Goal: Transaction & Acquisition: Purchase product/service

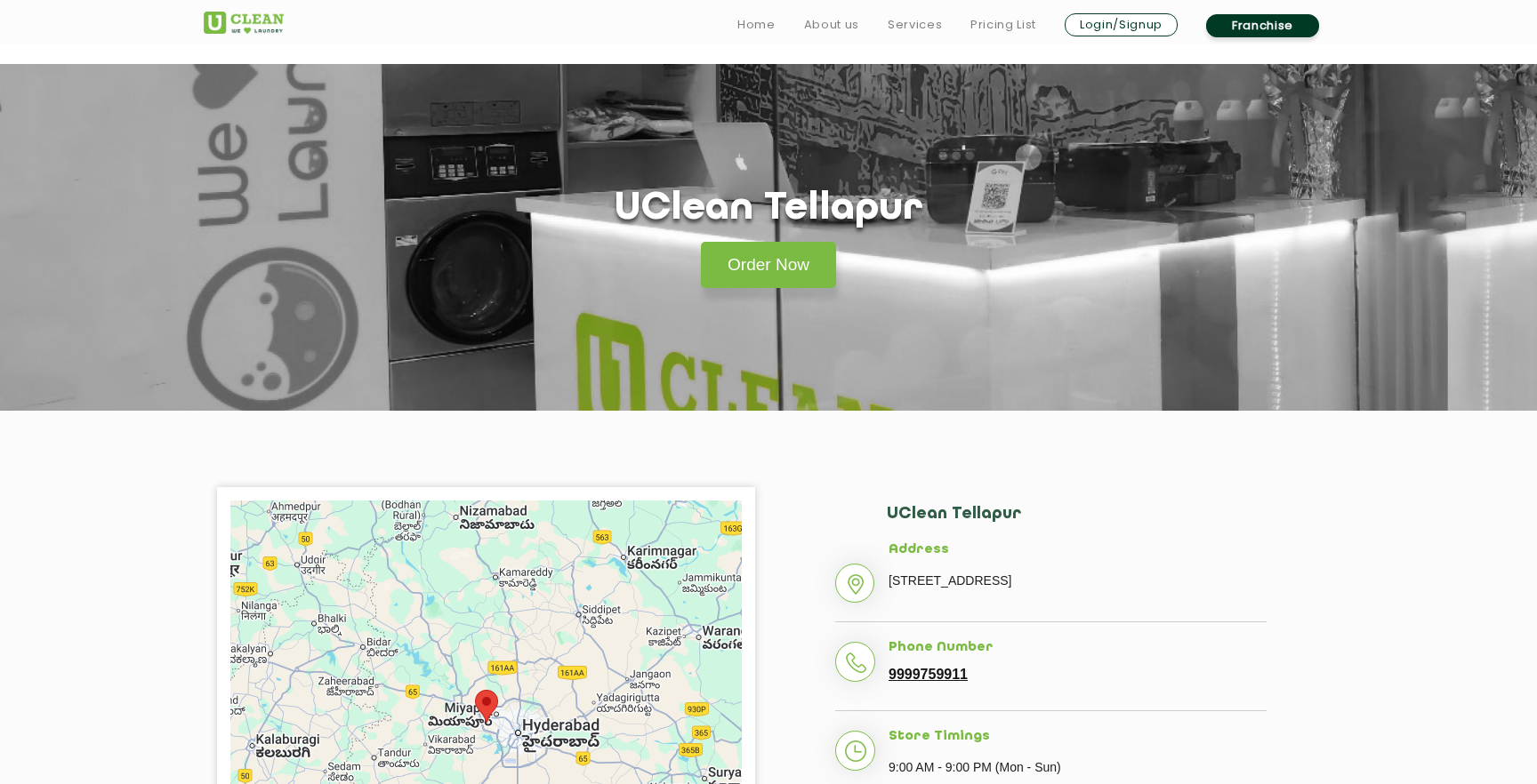
scroll to position [191, 0]
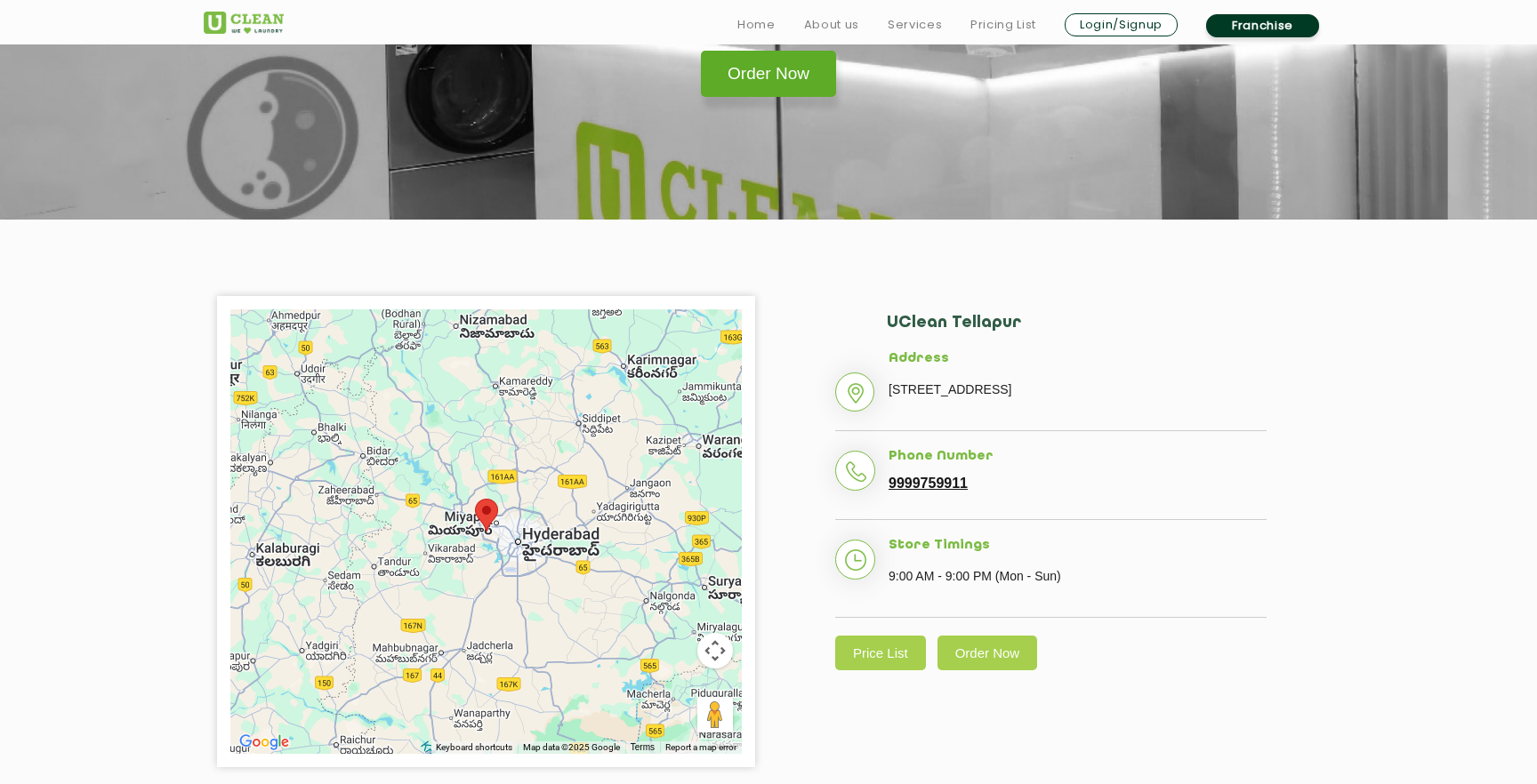
click at [753, 76] on link "Order Now" at bounding box center [768, 74] width 135 height 46
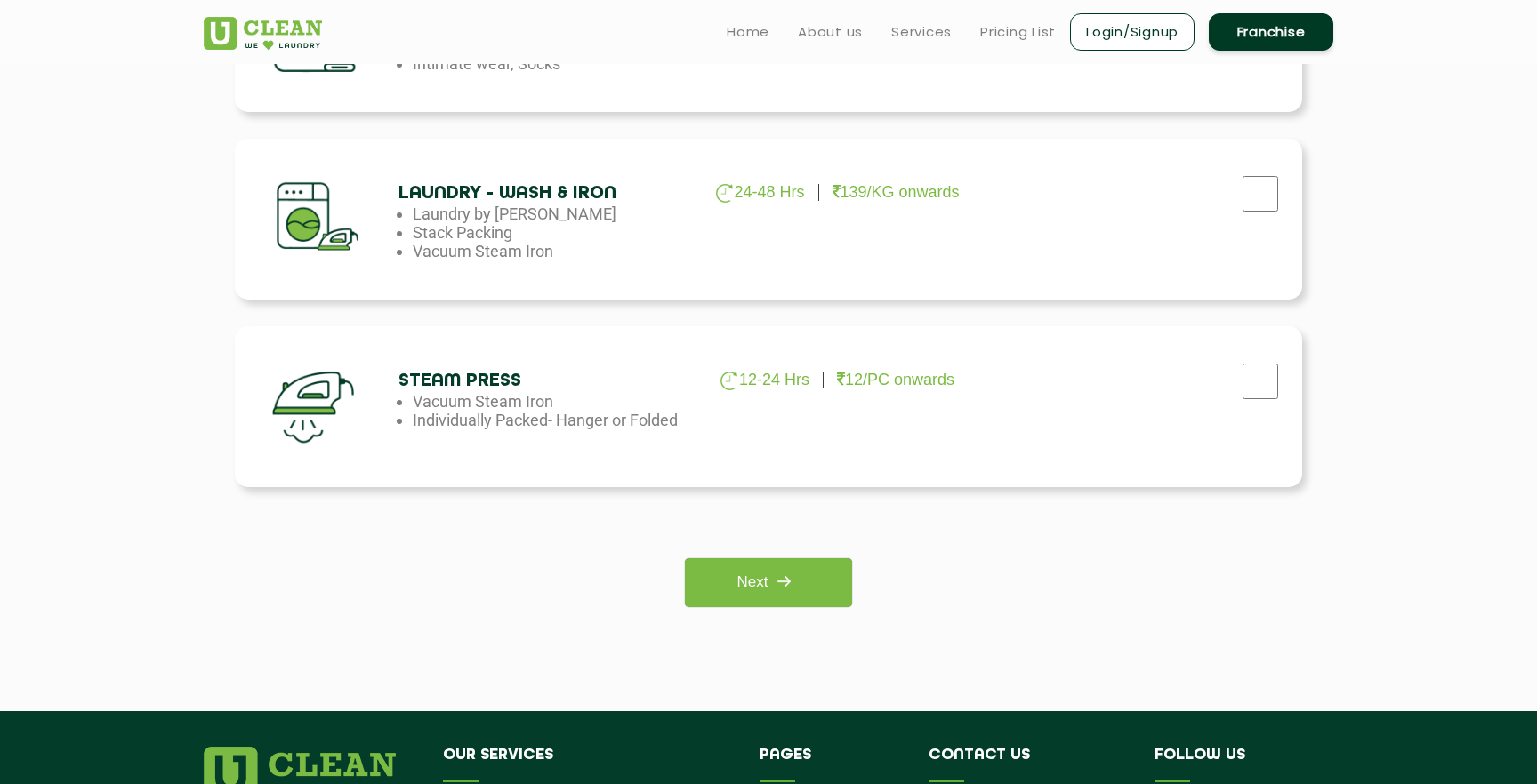
scroll to position [1118, 0]
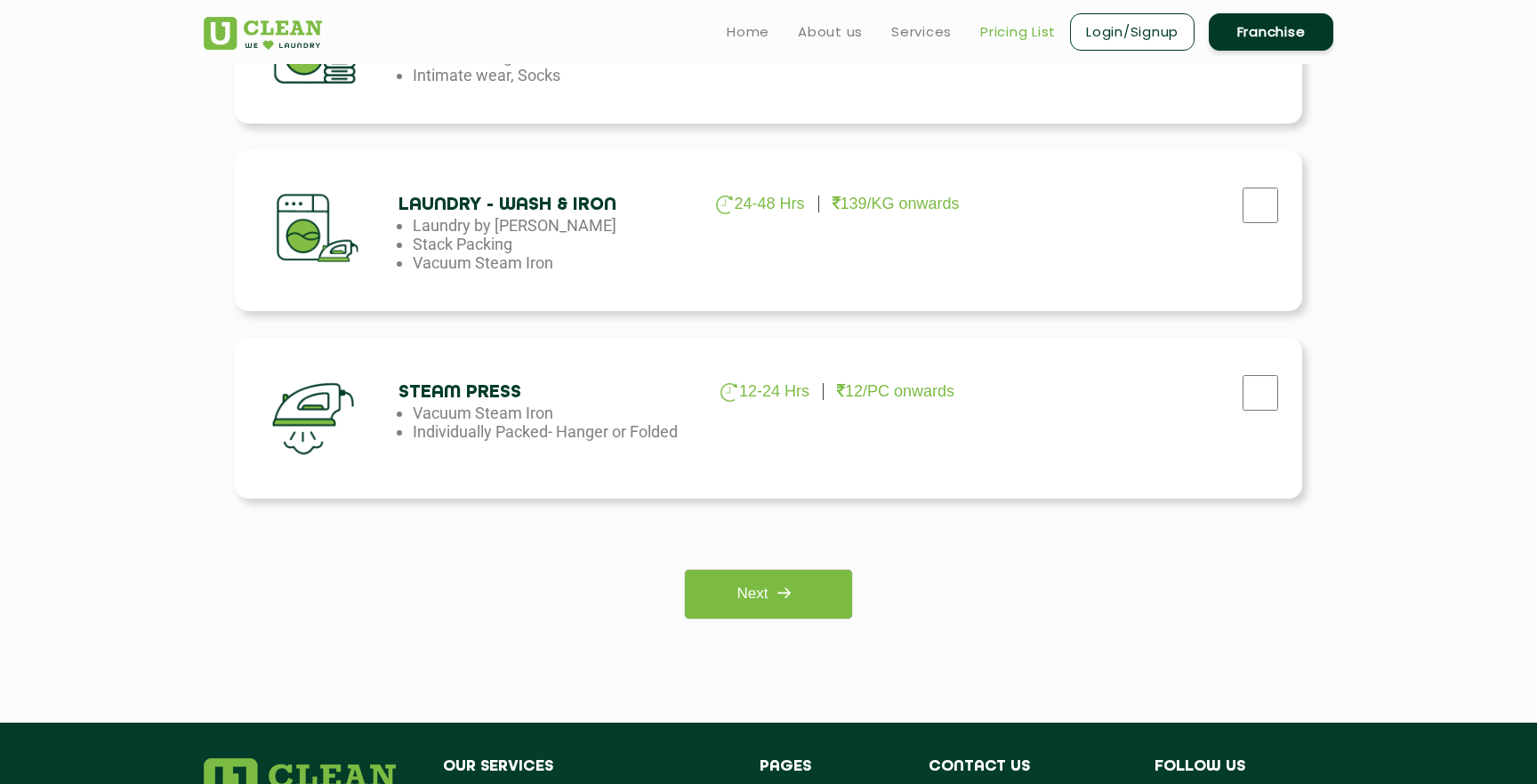
click at [998, 28] on link "Pricing List" at bounding box center [1018, 32] width 75 height 21
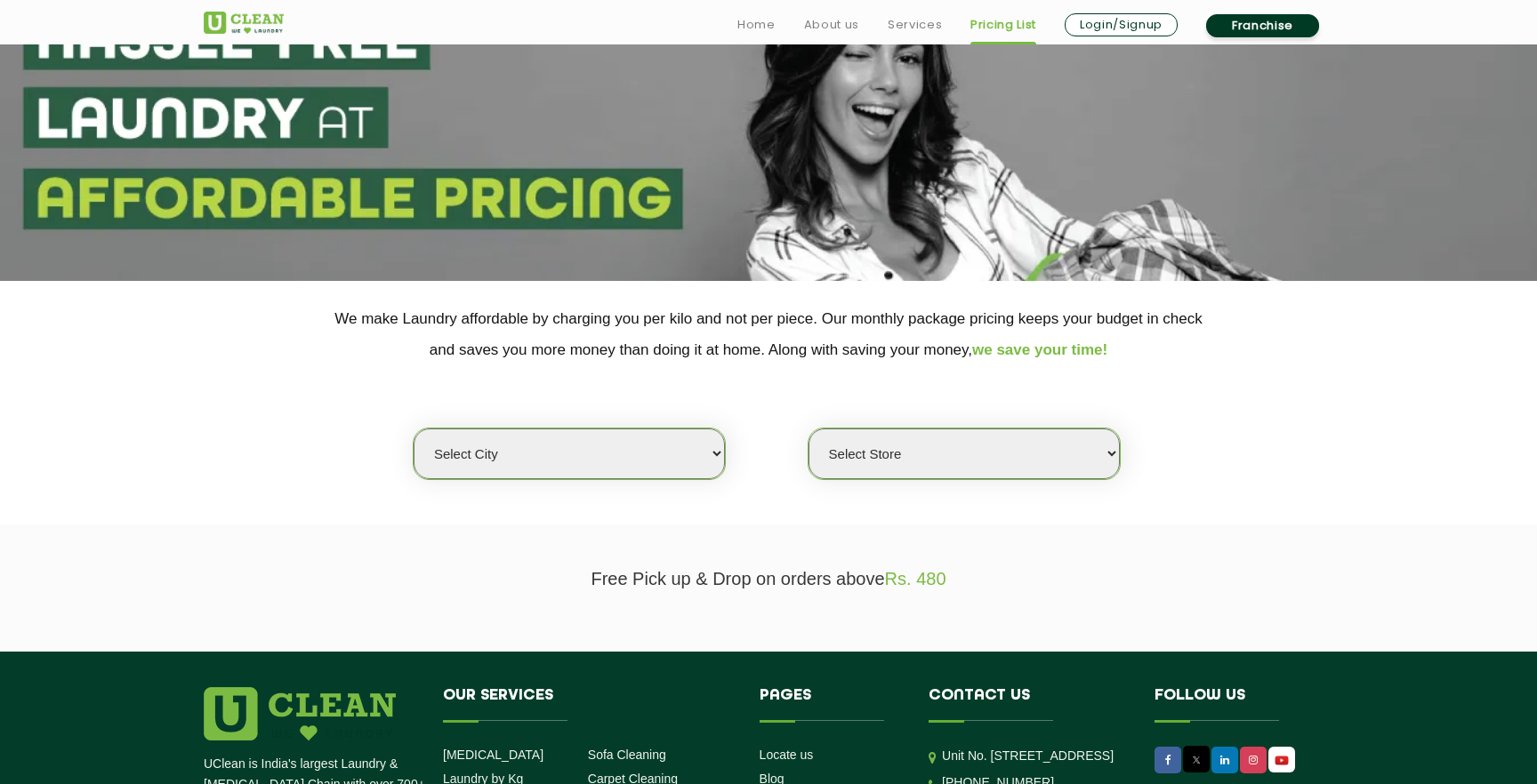
scroll to position [173, 0]
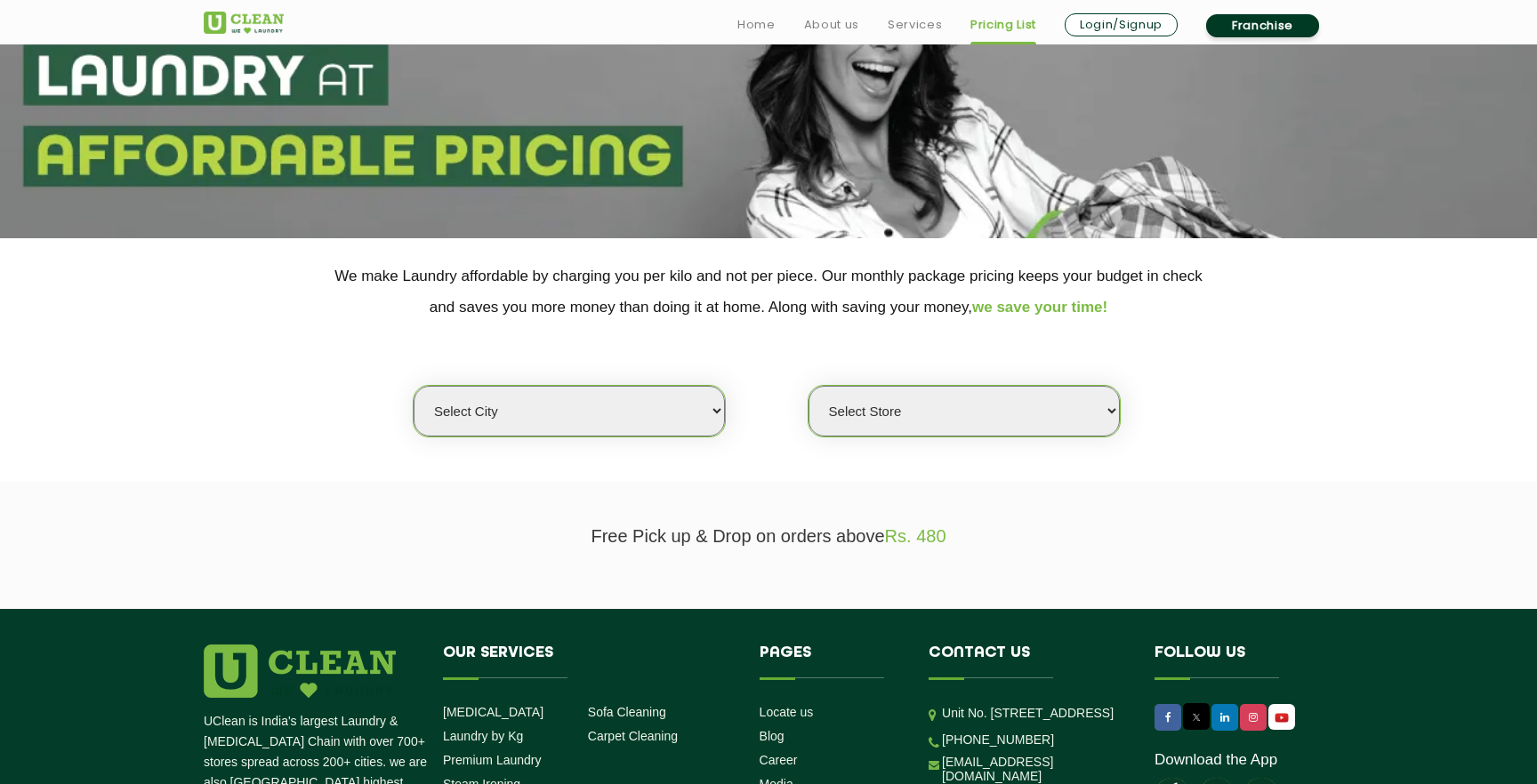
click at [639, 405] on select "Select city [GEOGRAPHIC_DATA] [GEOGRAPHIC_DATA] [GEOGRAPHIC_DATA] [GEOGRAPHIC_D…" at bounding box center [569, 411] width 311 height 51
select select "5"
click at [414, 385] on select "Select city [GEOGRAPHIC_DATA] [GEOGRAPHIC_DATA] [GEOGRAPHIC_DATA] [GEOGRAPHIC_D…" at bounding box center [569, 411] width 311 height 51
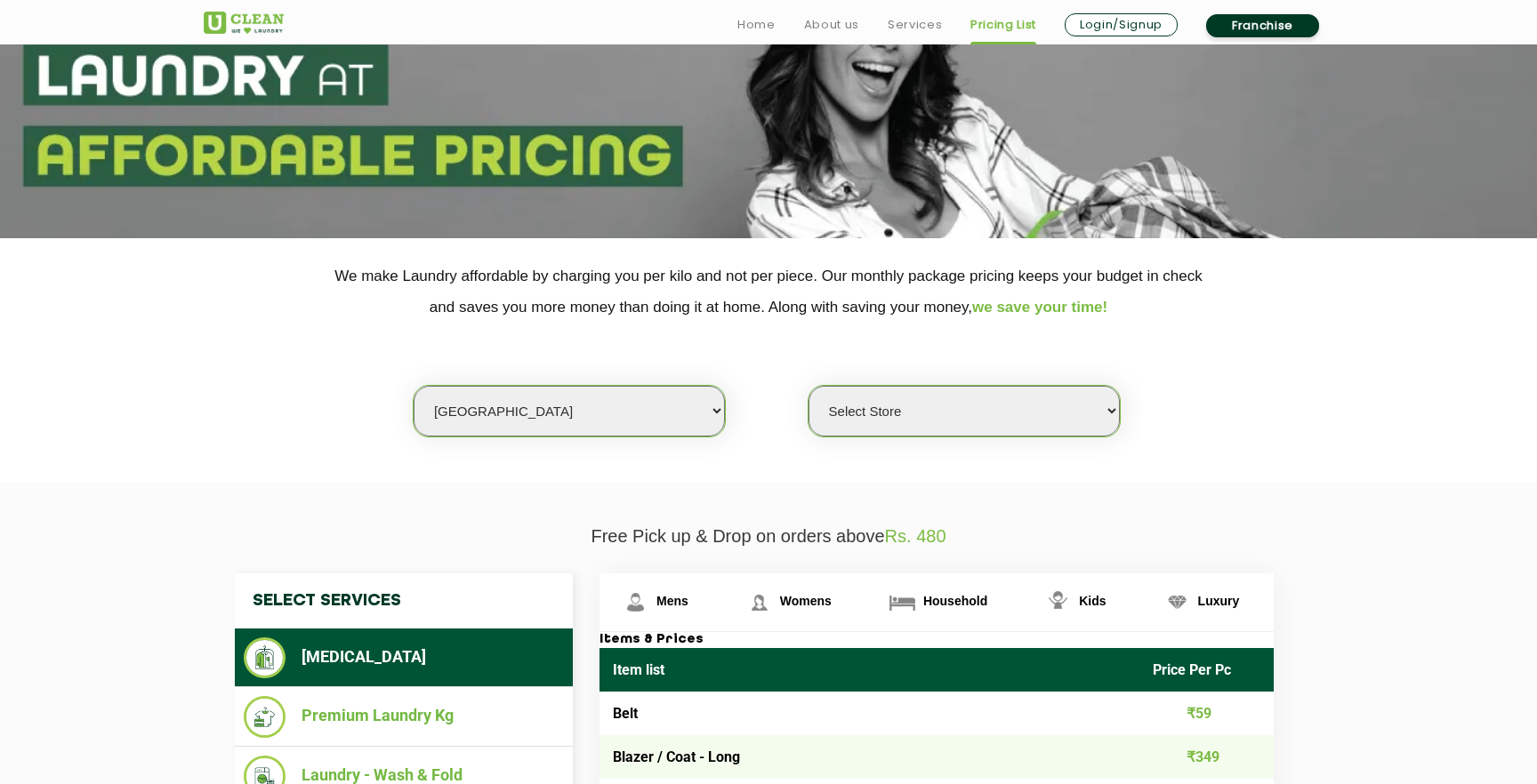
click at [907, 413] on select "Select Store UClean Narsingi UClean Nizampet UClean Sangareddy UClean Gachibowl…" at bounding box center [964, 411] width 311 height 51
select select "382"
click at [808, 385] on select "Select Store UClean Narsingi UClean Nizampet UClean Sangareddy UClean Gachibowl…" at bounding box center [964, 411] width 311 height 51
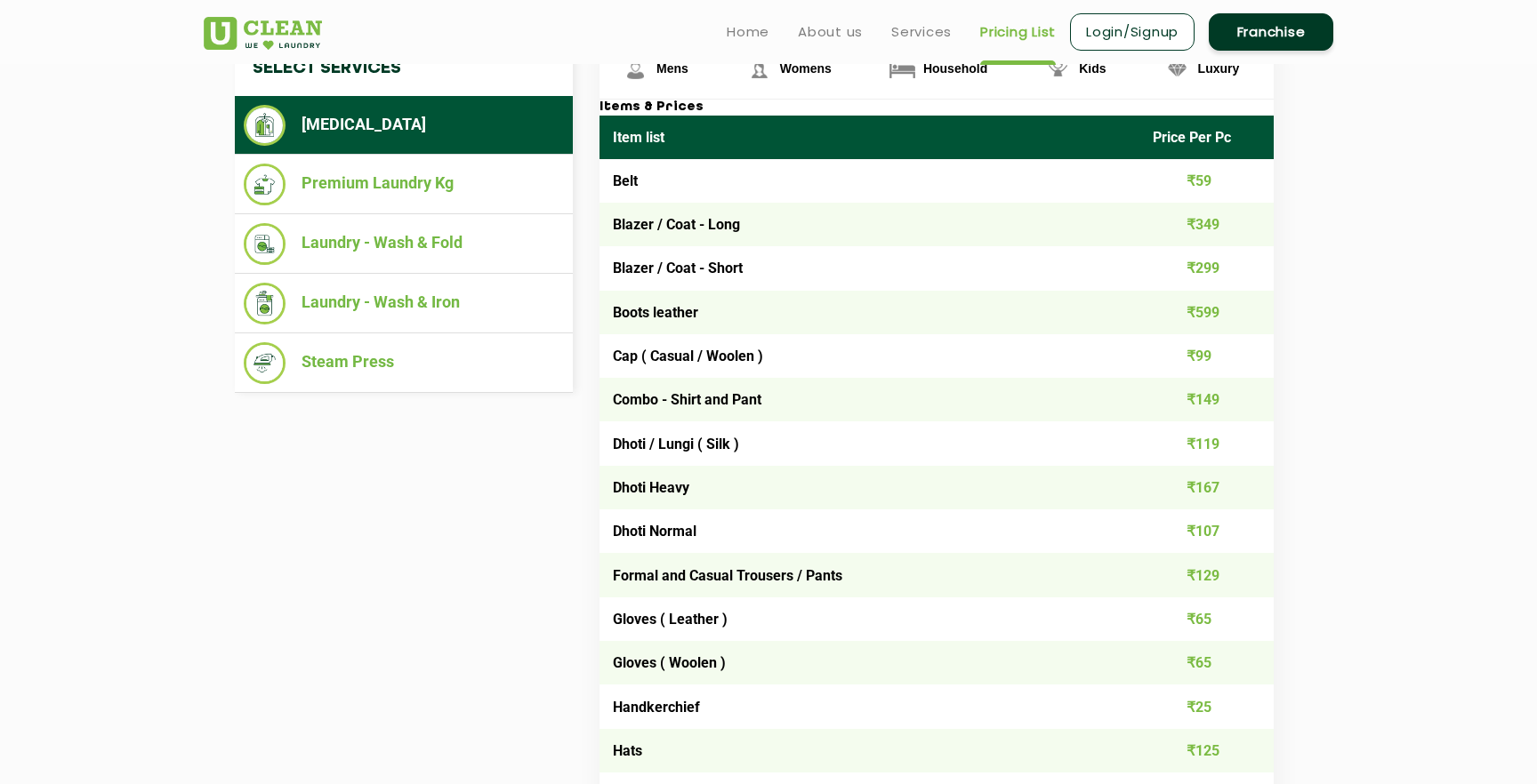
scroll to position [703, 0]
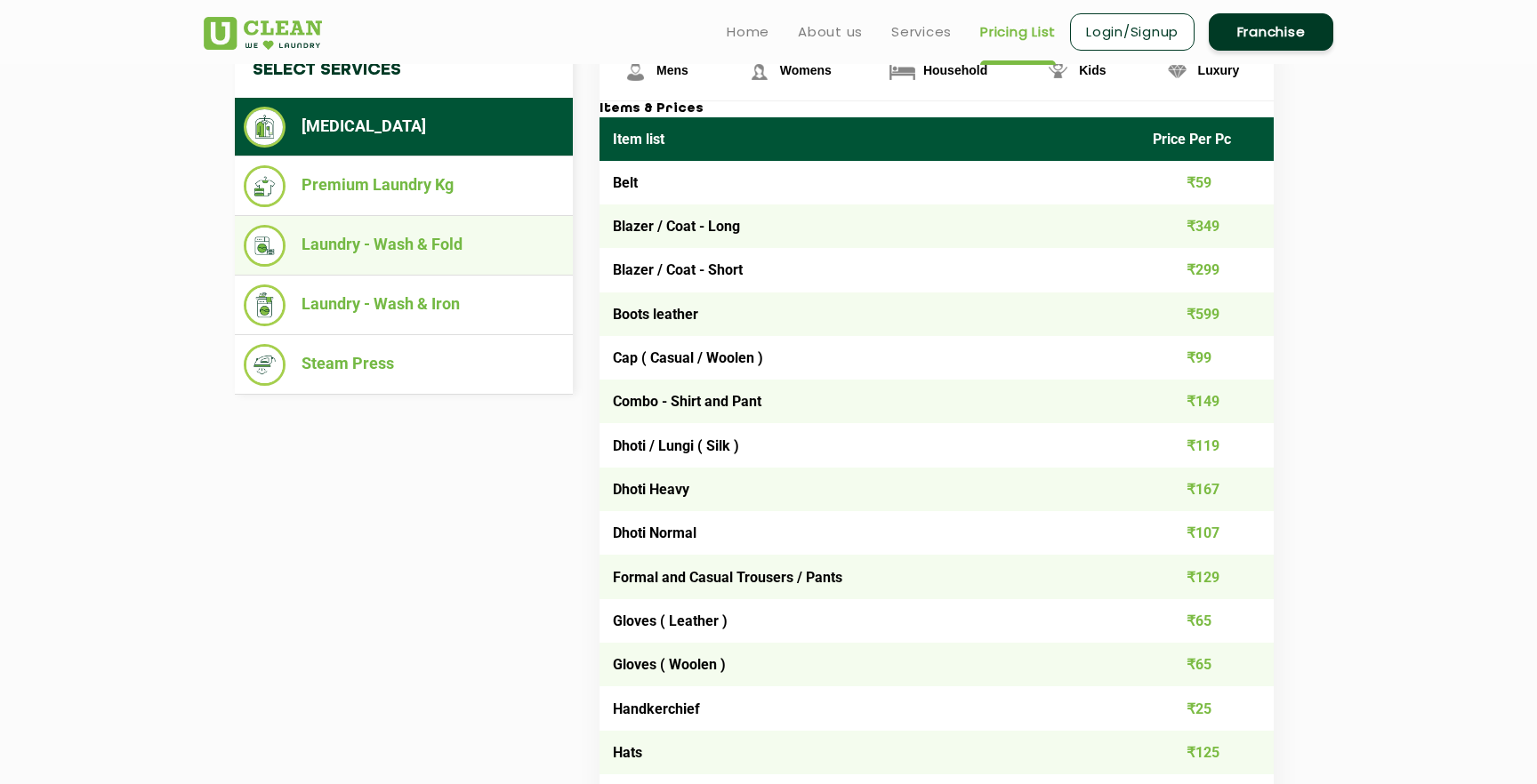
click at [395, 243] on li "Laundry - Wash & Fold" at bounding box center [403, 245] width 321 height 42
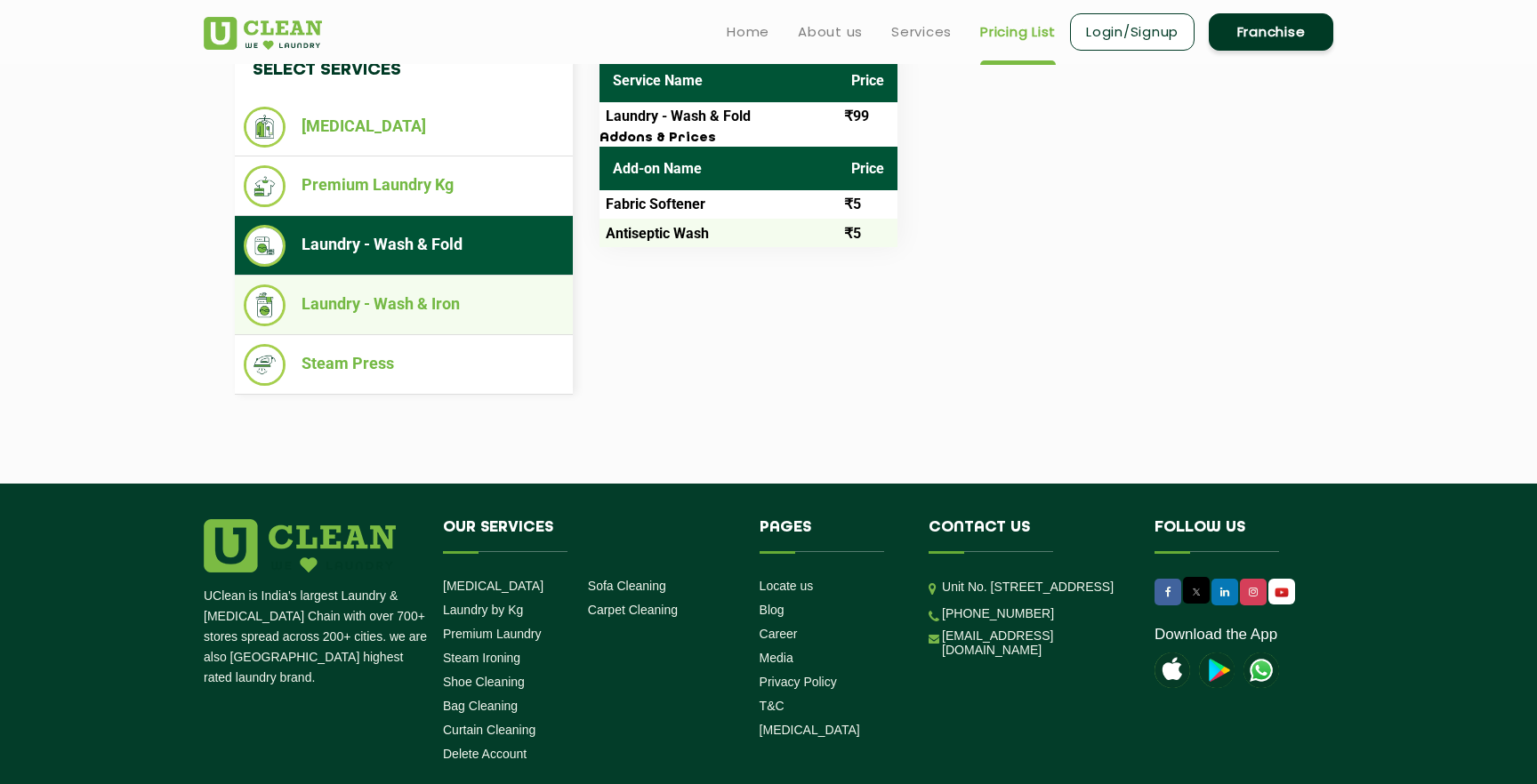
click at [413, 286] on li "Laundry - Wash & Iron" at bounding box center [403, 305] width 321 height 42
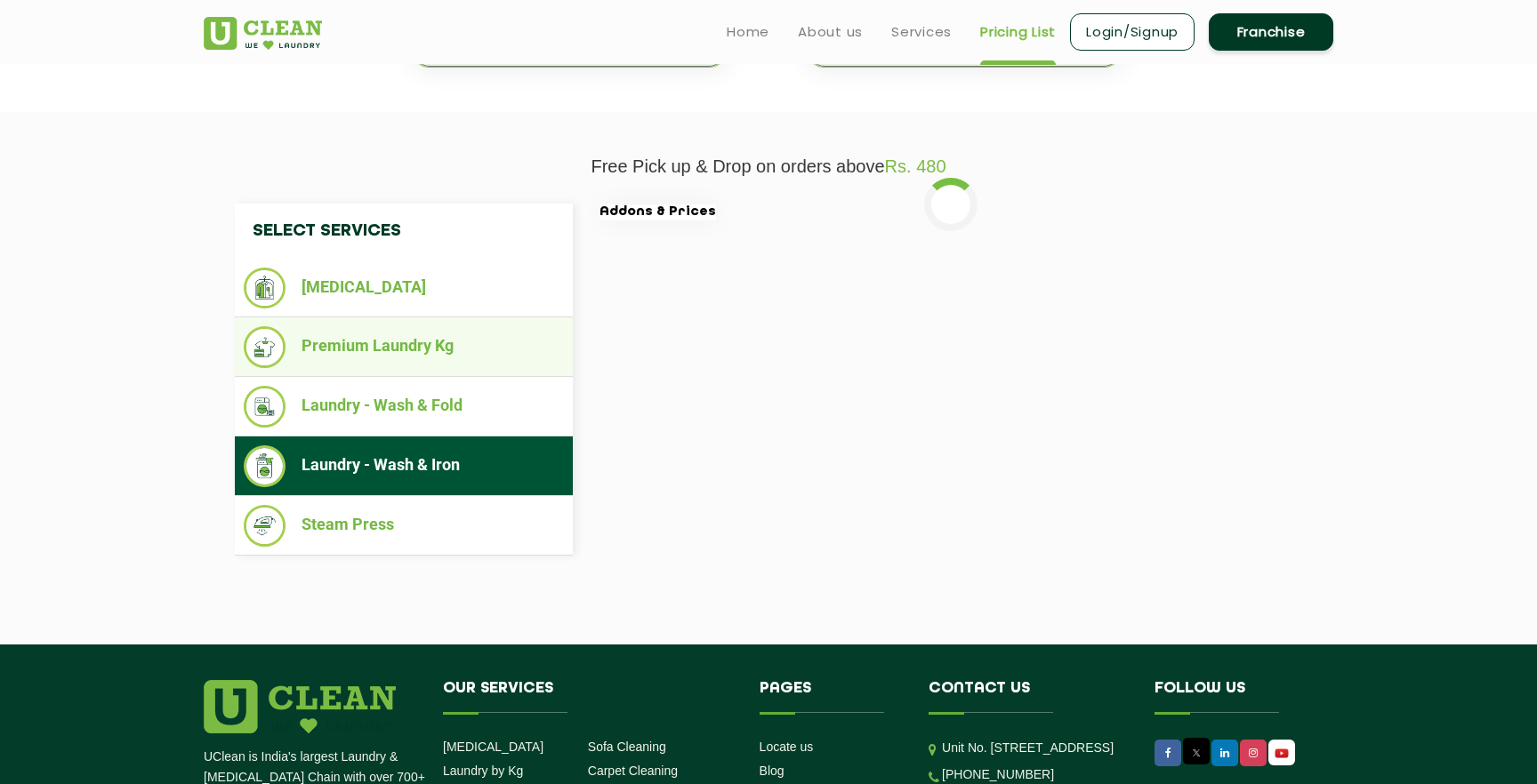
scroll to position [542, 0]
